Goal: Task Accomplishment & Management: Use online tool/utility

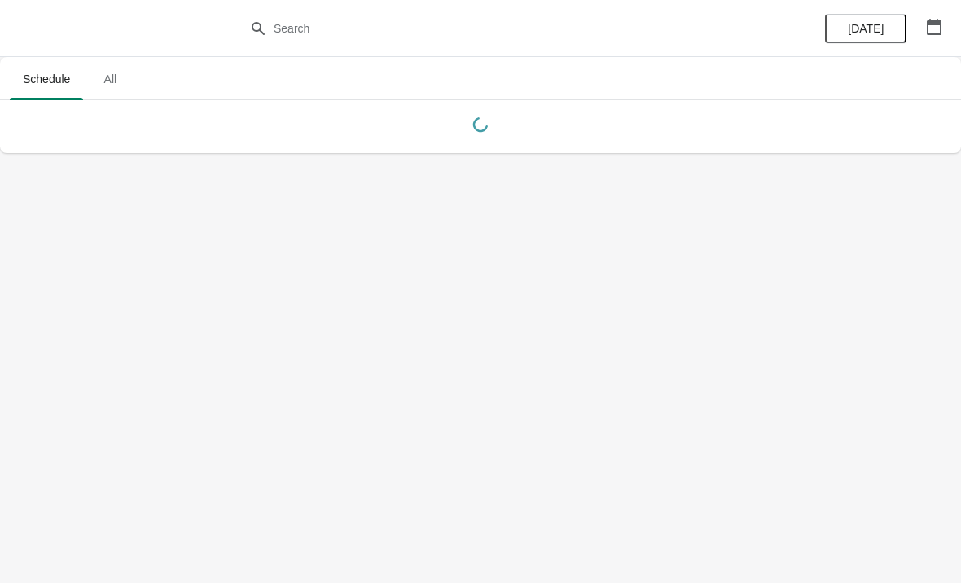
click at [939, 19] on icon "button" at bounding box center [934, 27] width 16 height 16
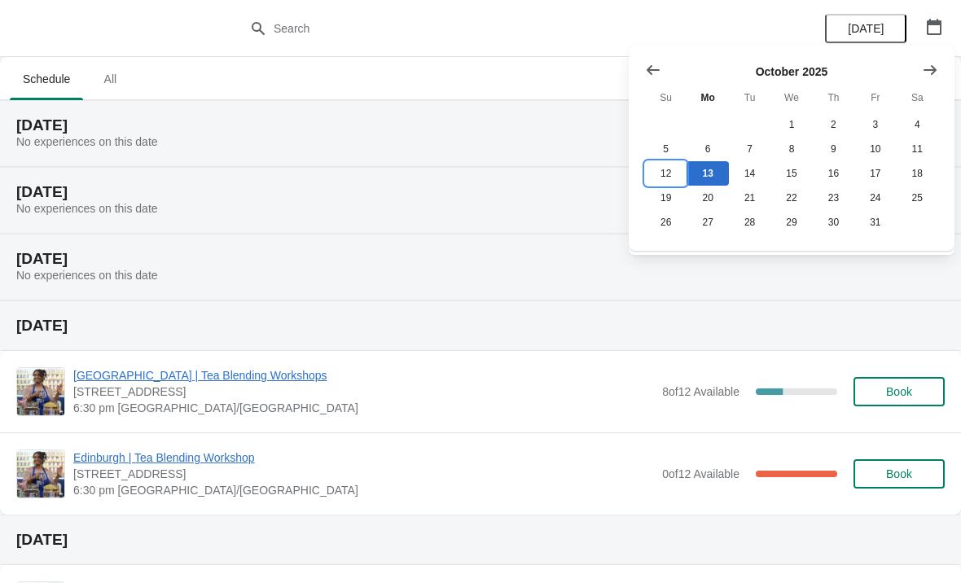
click at [674, 165] on button "12" at bounding box center [666, 173] width 42 height 24
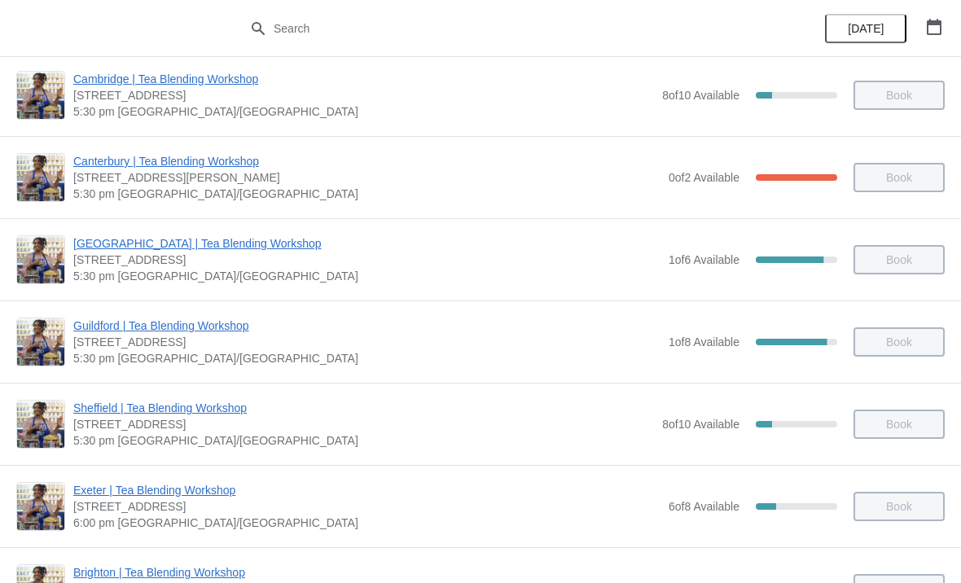
scroll to position [837, 0]
click at [218, 319] on span "Guildford | Tea Blending Workshop" at bounding box center [366, 325] width 587 height 16
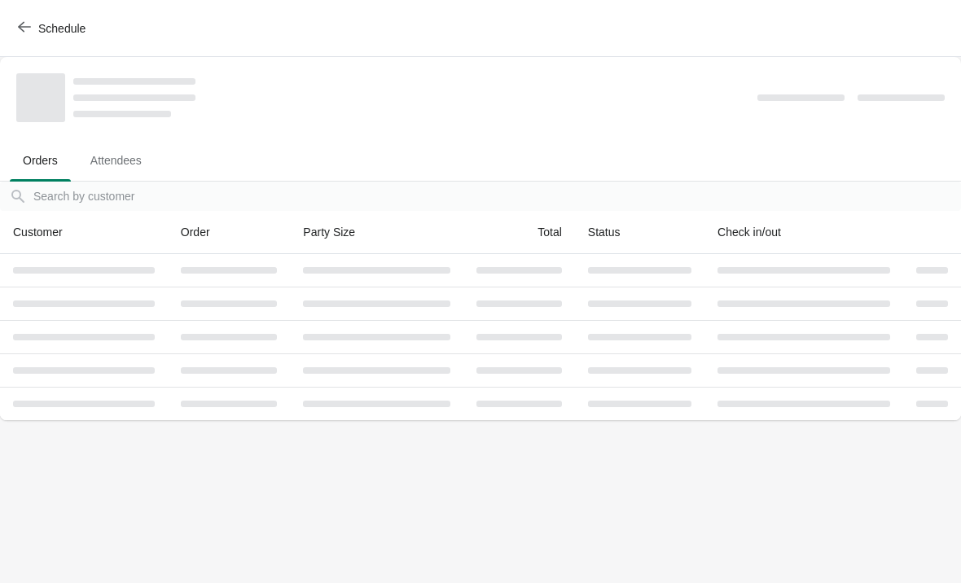
scroll to position [0, 0]
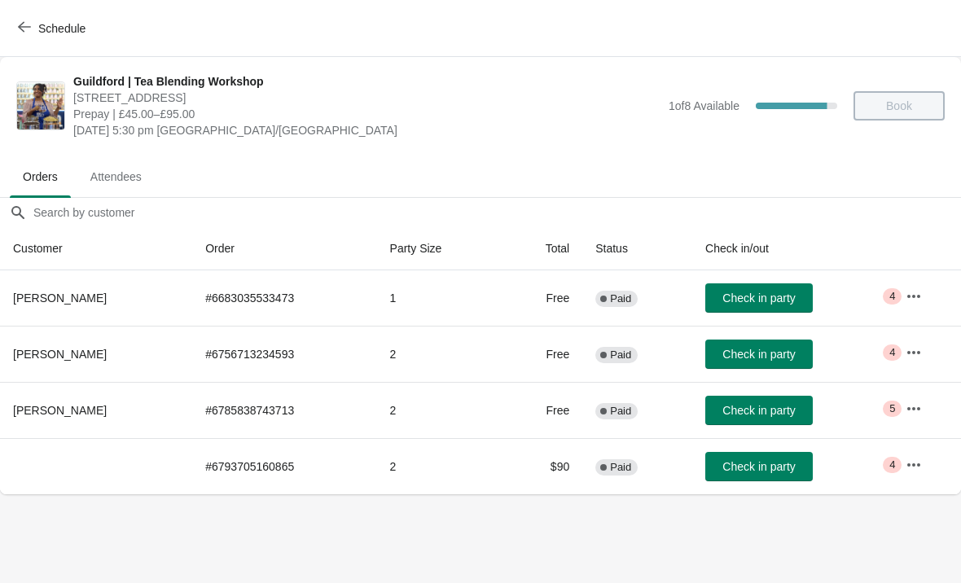
click at [752, 300] on span "Check in party" at bounding box center [758, 298] width 72 height 13
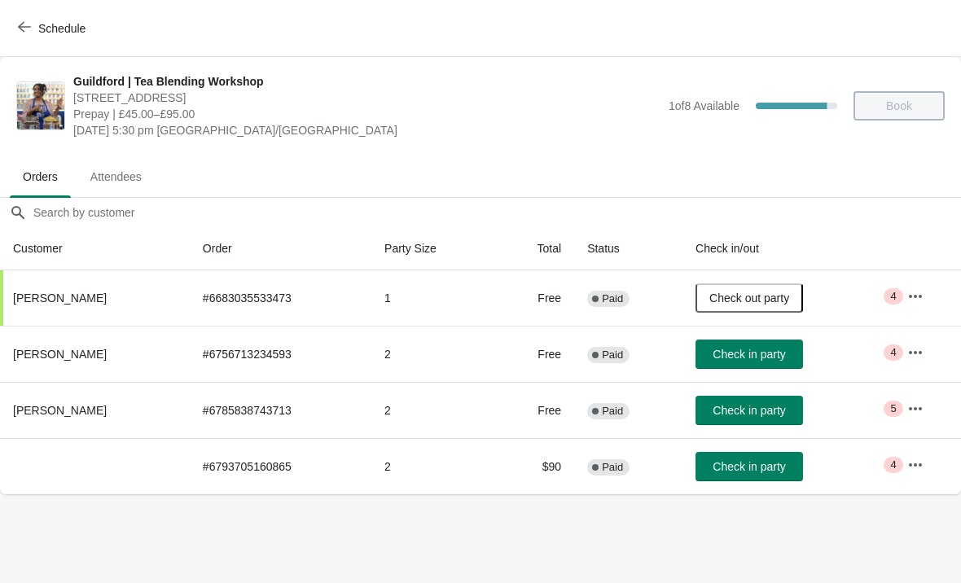
click at [910, 350] on icon "button" at bounding box center [915, 352] width 16 height 16
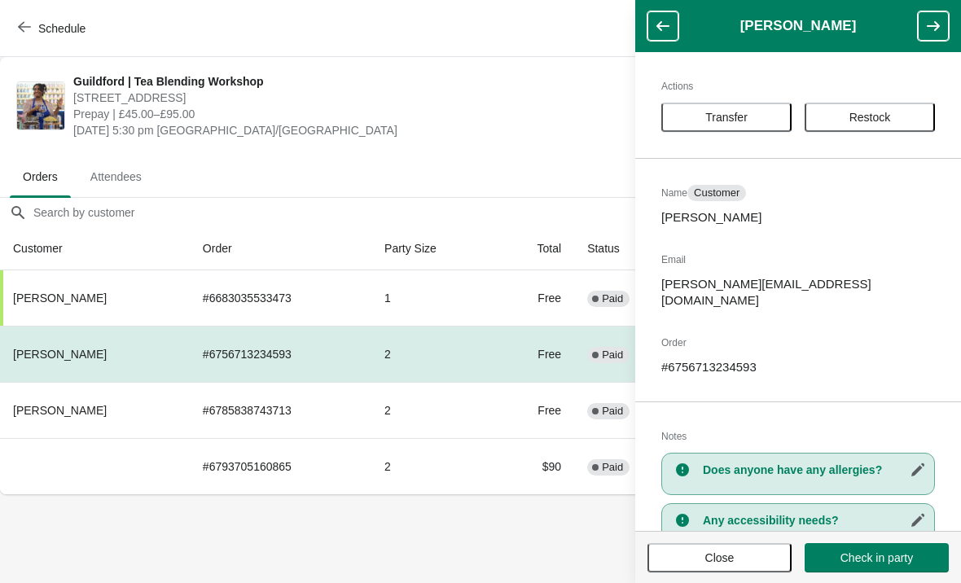
click at [467, 406] on td "2" at bounding box center [433, 410] width 124 height 56
click at [462, 117] on span "Prepay | £45.00–£95.00" at bounding box center [366, 114] width 587 height 16
click at [757, 552] on span "Close" at bounding box center [719, 557] width 115 height 13
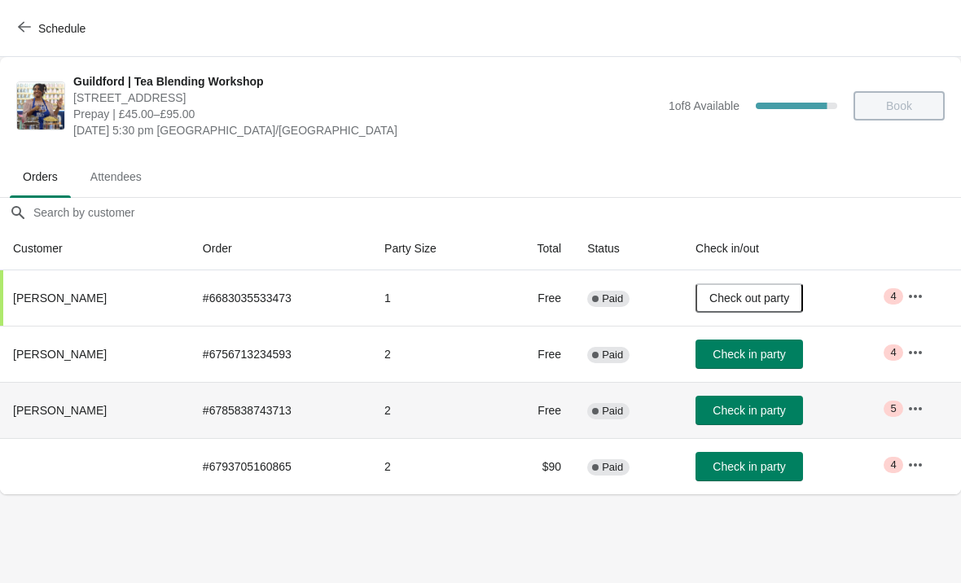
click at [756, 407] on span "Check in party" at bounding box center [748, 410] width 72 height 13
click at [761, 466] on span "Check in party" at bounding box center [748, 466] width 72 height 13
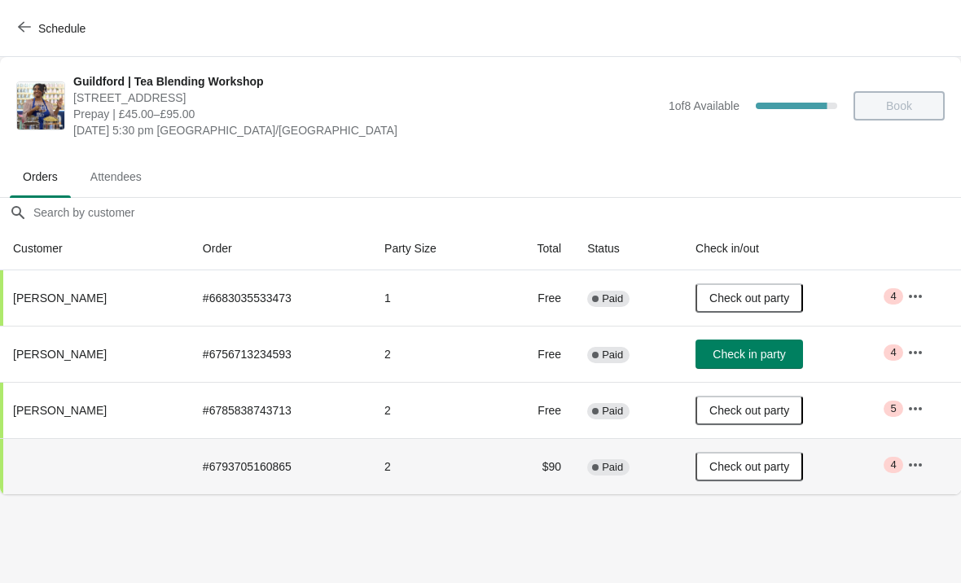
click at [915, 343] on button "button" at bounding box center [915, 352] width 29 height 29
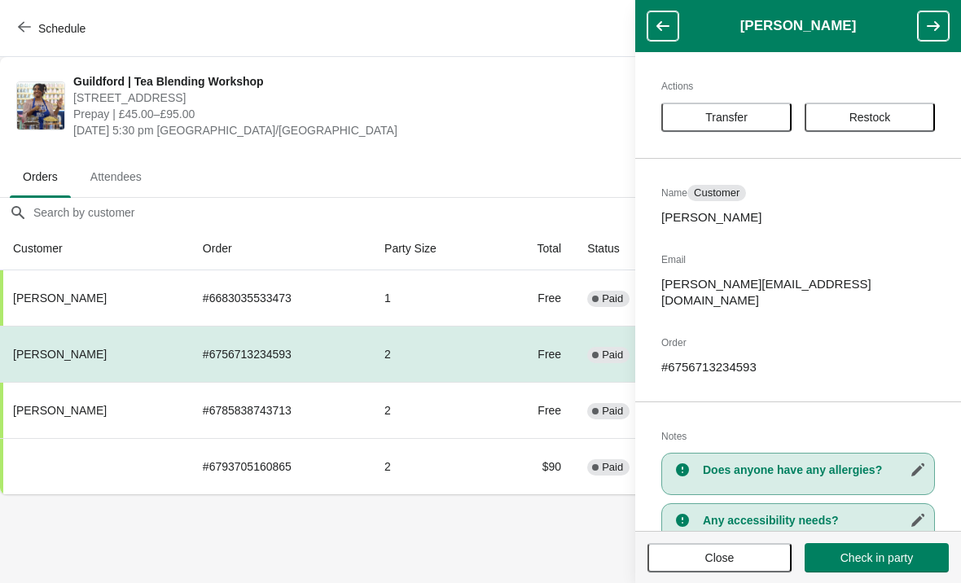
click at [768, 115] on span "Transfer" at bounding box center [726, 117] width 101 height 13
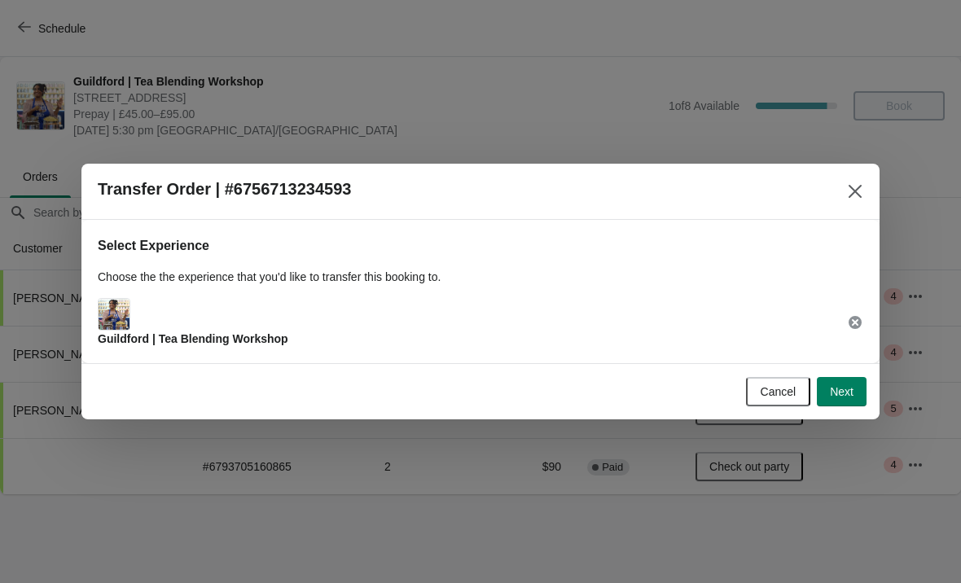
click at [539, 275] on p "Choose the the experience that you'd like to transfer this booking to." at bounding box center [480, 277] width 765 height 16
click at [765, 394] on span "Cancel" at bounding box center [779, 391] width 36 height 13
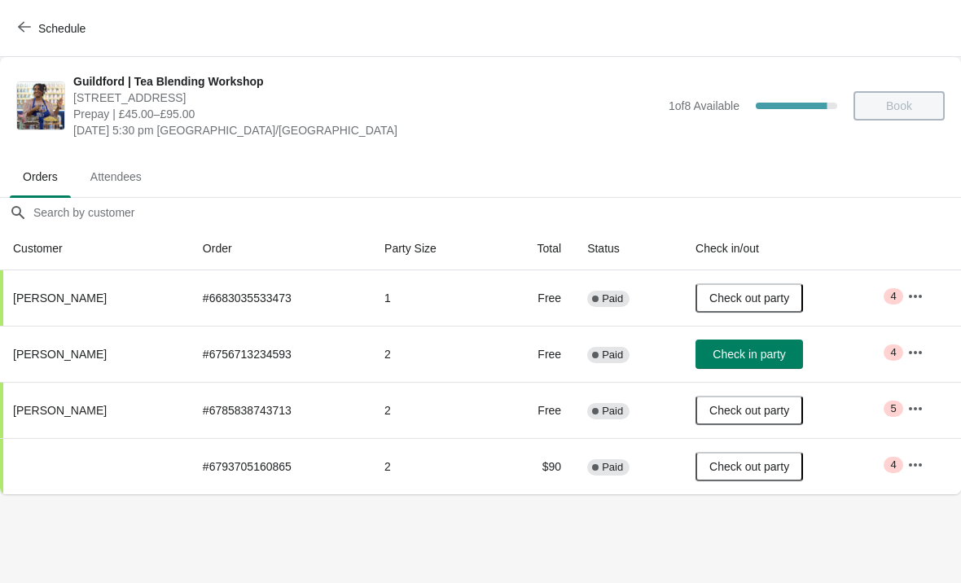
click at [914, 349] on icon "button" at bounding box center [915, 352] width 16 height 16
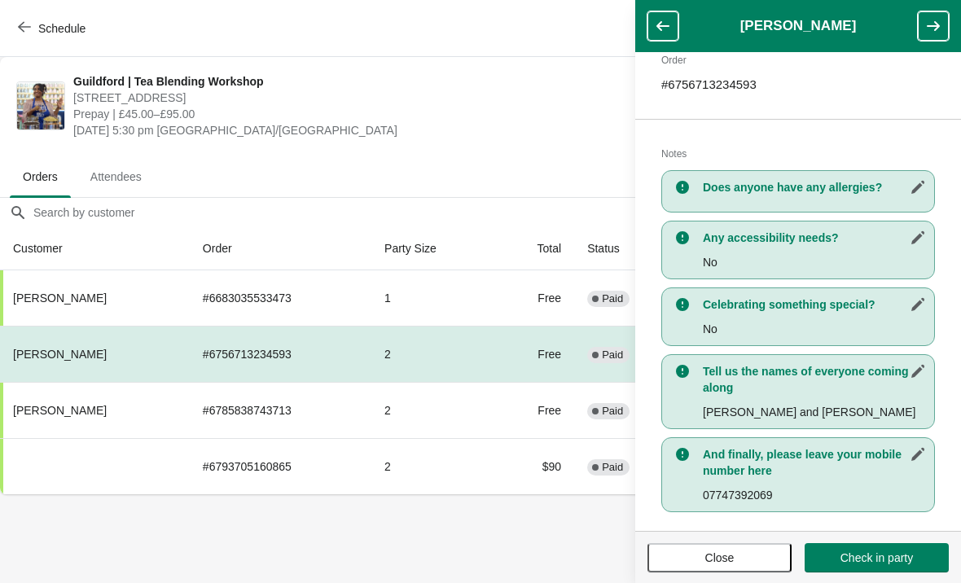
scroll to position [282, 0]
click at [464, 134] on span "[DATE] 5:30 pm [GEOGRAPHIC_DATA]/[GEOGRAPHIC_DATA]" at bounding box center [366, 130] width 587 height 16
